Goal: Find contact information: Obtain details needed to contact an individual or organization

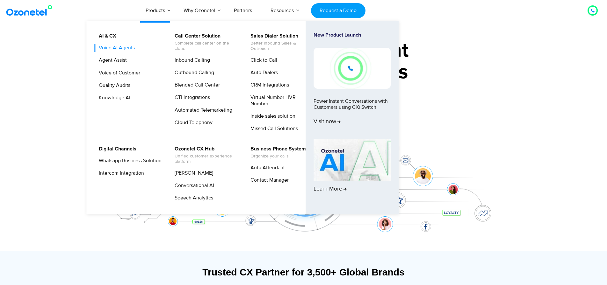
click at [123, 46] on link "Voice AI Agents" at bounding box center [115, 48] width 41 height 8
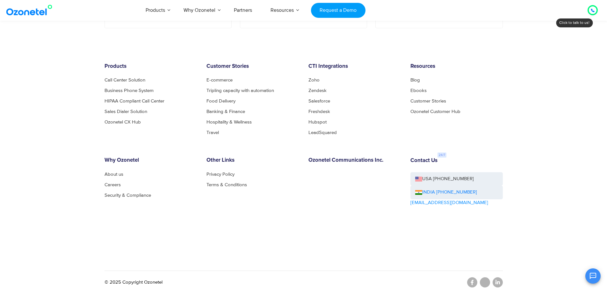
scroll to position [1315, 0]
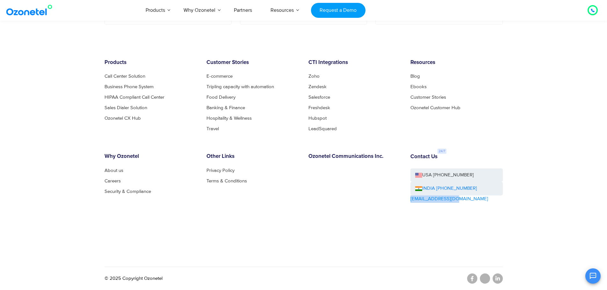
copy link "[EMAIL_ADDRESS][DOMAIN_NAME]"
drag, startPoint x: 460, startPoint y: 202, endPoint x: 409, endPoint y: 203, distance: 50.7
click at [409, 203] on div "Contact Us USA +1-408-440-5445 INDIA +1800-123-150150 sales@ozonetel.com" at bounding box center [456, 196] width 102 height 85
